Goal: Book appointment/travel/reservation

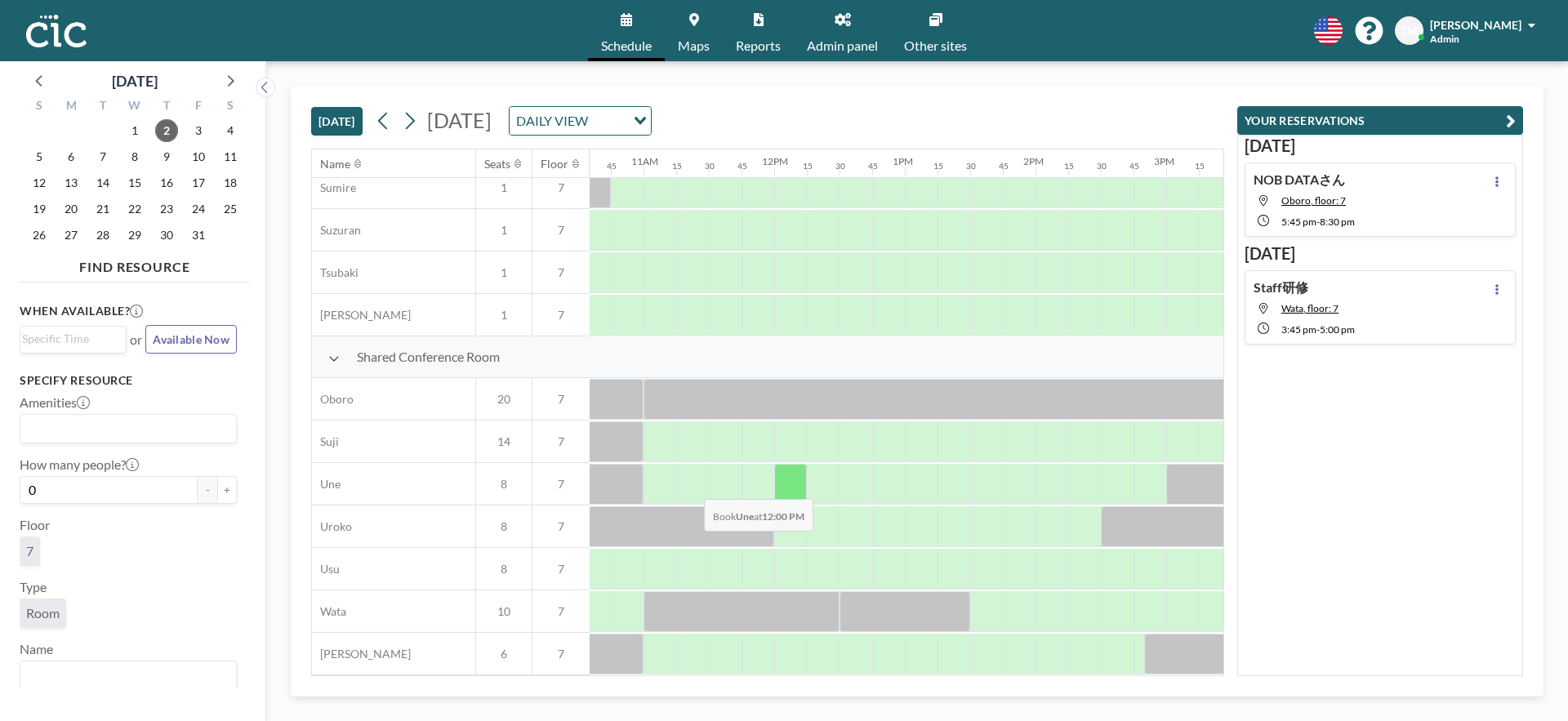
scroll to position [1030, 1377]
click at [704, 479] on div at bounding box center [698, 485] width 33 height 40
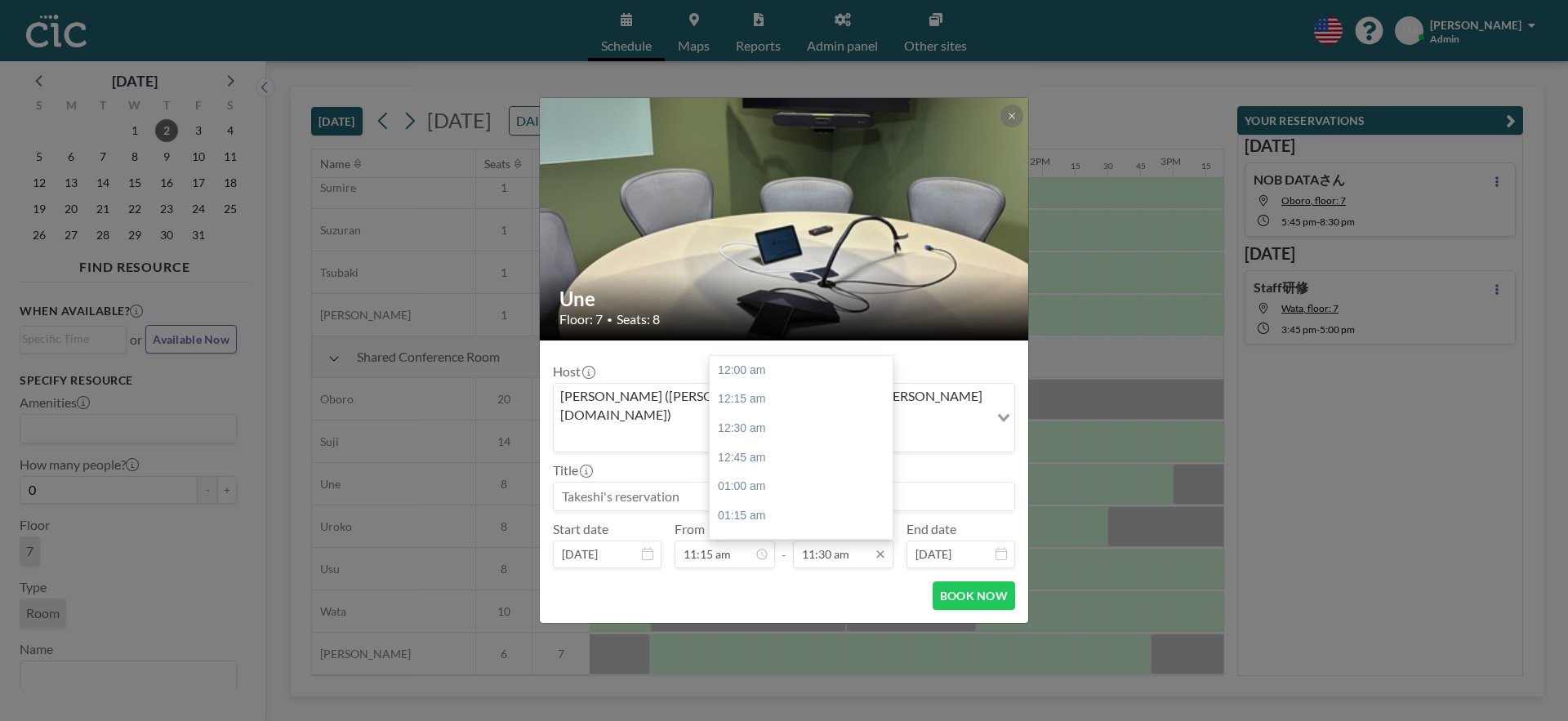
scroll to position [1337, 0]
click at [845, 541] on input "11:30 am" at bounding box center [843, 555] width 101 height 28
click at [778, 417] on div "12:00 pm" at bounding box center [800, 429] width 183 height 30
type input "12:00 pm"
click at [621, 483] on input at bounding box center [783, 496] width 460 height 28
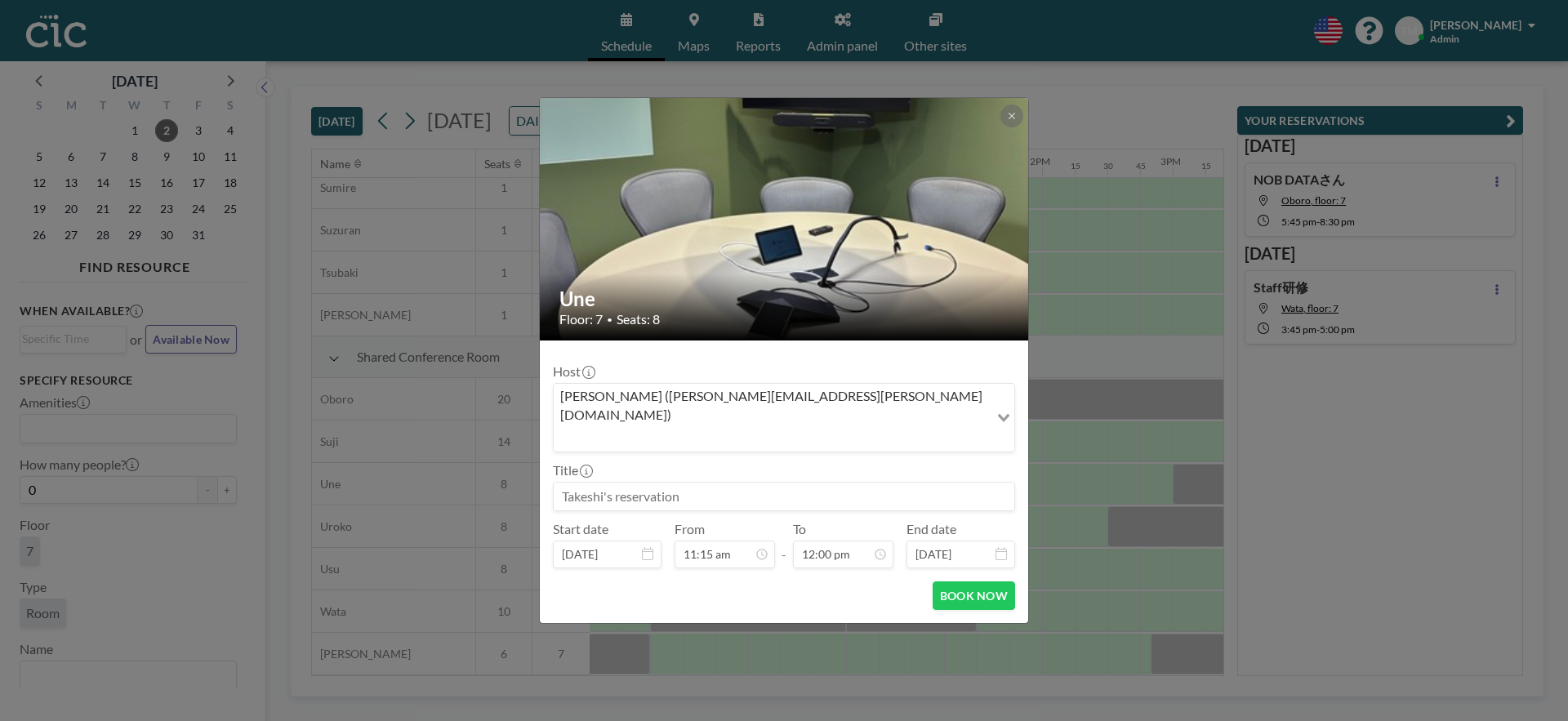
type input "T"
type input "o"
type input "Orientation tour"
click at [949, 582] on button "BOOK NOW" at bounding box center [973, 596] width 83 height 29
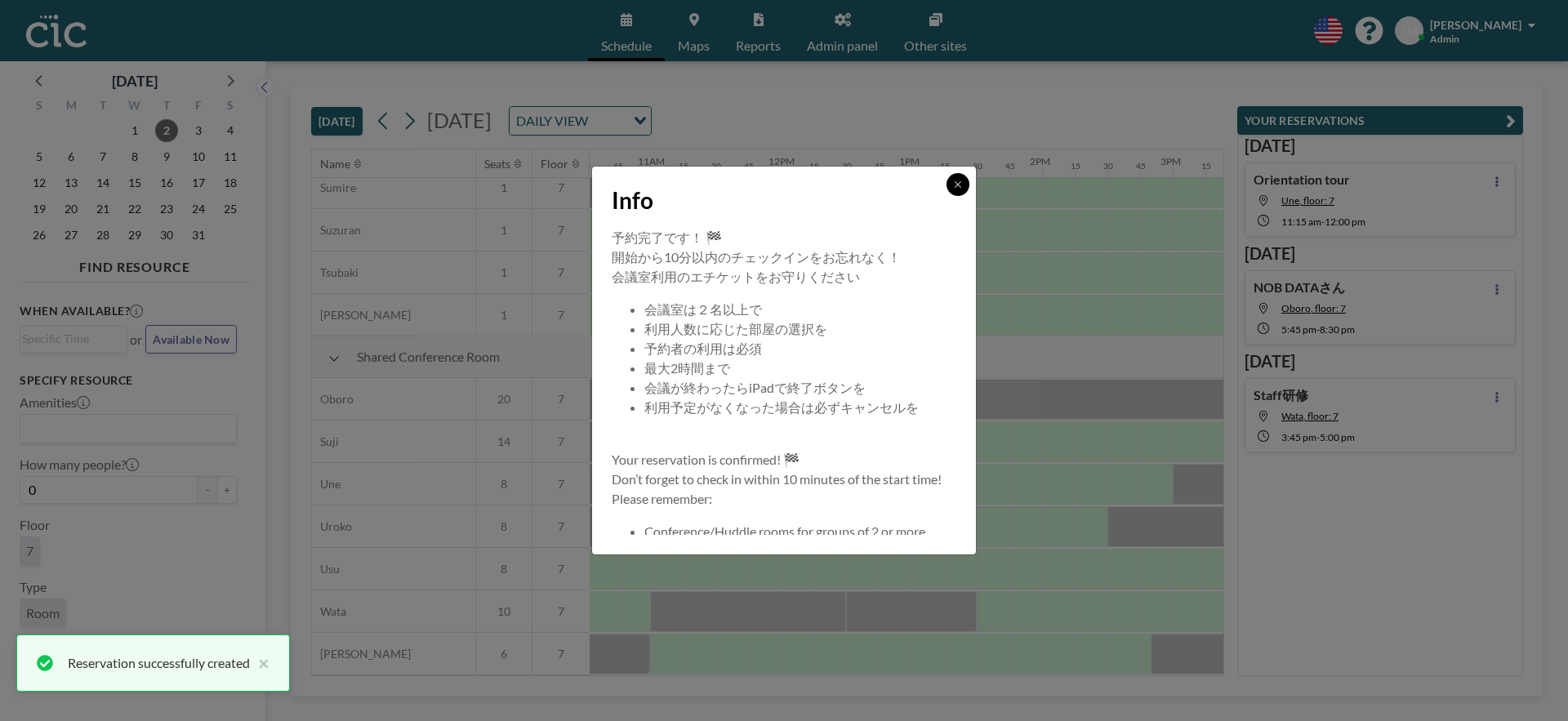
click at [954, 192] on button at bounding box center [958, 185] width 23 height 23
